Goal: Task Accomplishment & Management: Manage account settings

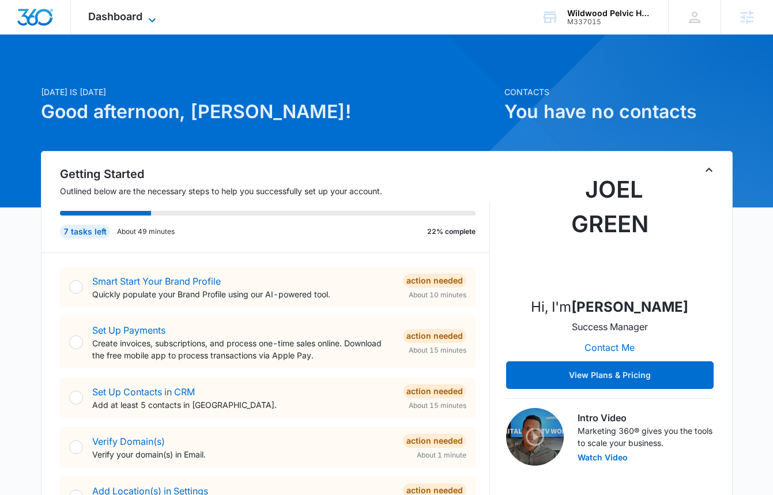
click at [141, 18] on span "Dashboard" at bounding box center [115, 16] width 54 height 12
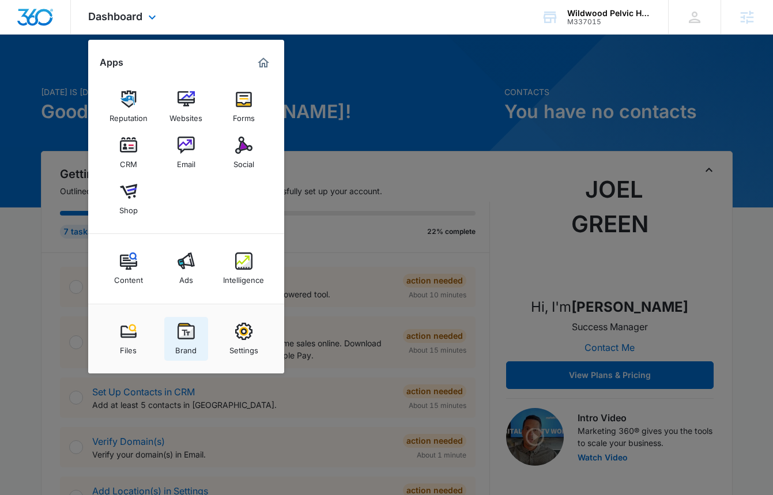
click at [181, 323] on img at bounding box center [186, 331] width 17 height 17
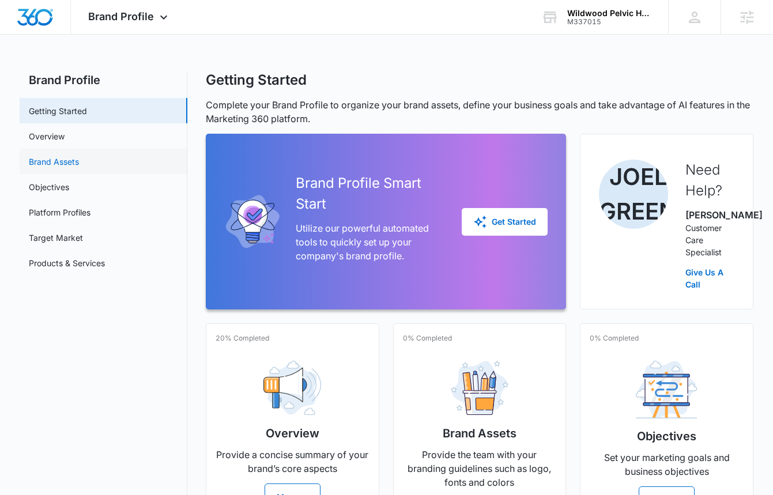
click at [79, 157] on link "Brand Assets" at bounding box center [54, 162] width 50 height 12
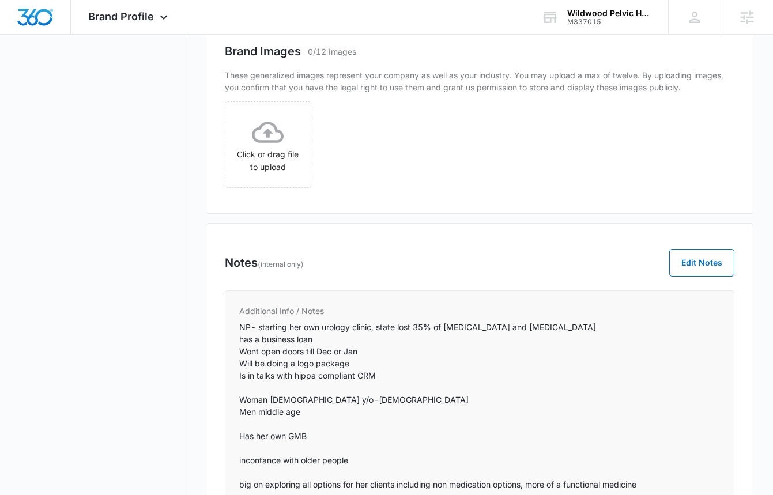
scroll to position [940, 0]
